Goal: Task Accomplishment & Management: Manage account settings

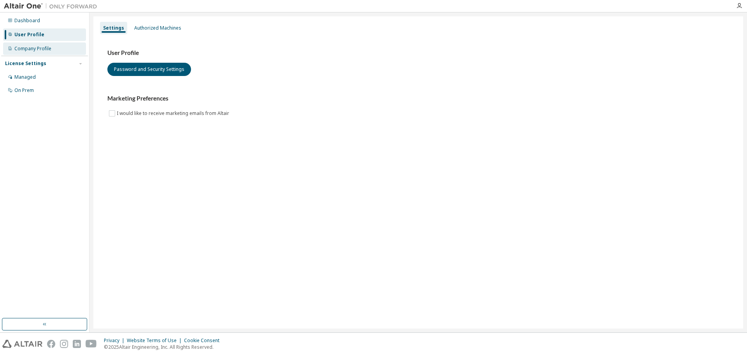
click at [49, 52] on div "Company Profile" at bounding box center [44, 48] width 83 height 12
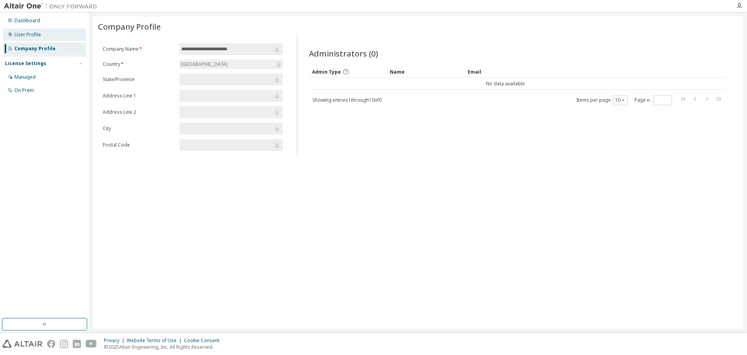
click at [66, 30] on div "User Profile" at bounding box center [44, 34] width 83 height 12
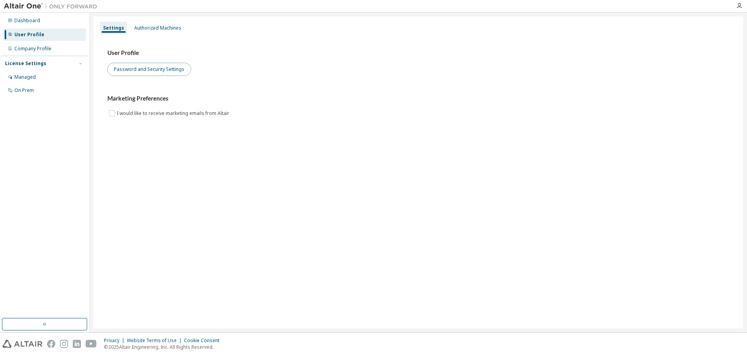
click at [148, 67] on button "Password and Security Settings" at bounding box center [149, 69] width 84 height 13
click at [160, 71] on button "Password and Security Settings" at bounding box center [149, 69] width 84 height 13
